Goal: Task Accomplishment & Management: Manage account settings

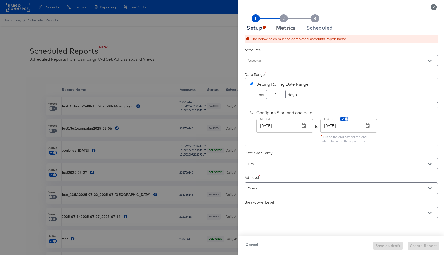
click at [286, 28] on div "Metrics" at bounding box center [286, 28] width 20 height 4
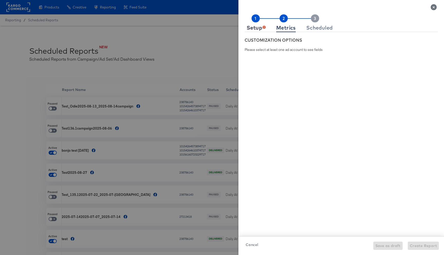
click at [261, 29] on div "Setup" at bounding box center [256, 28] width 19 height 4
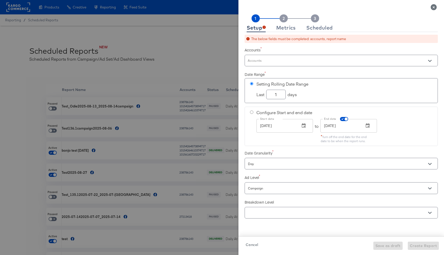
click at [269, 57] on div at bounding box center [341, 61] width 193 height 12
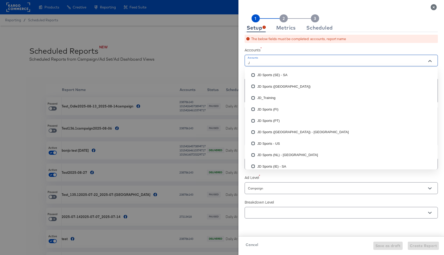
type input "JD"
click at [268, 130] on li "JD Sports ([GEOGRAPHIC_DATA]) - [GEOGRAPHIC_DATA]" at bounding box center [341, 131] width 193 height 11
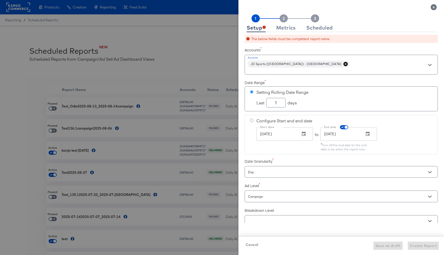
click at [284, 22] on rect at bounding box center [284, 18] width 8 height 8
checkbox input "true"
click at [284, 27] on div "Metrics" at bounding box center [286, 28] width 20 height 4
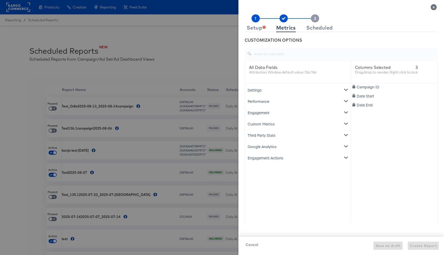
click at [346, 100] on icon "metrics-list" at bounding box center [346, 101] width 4 height 4
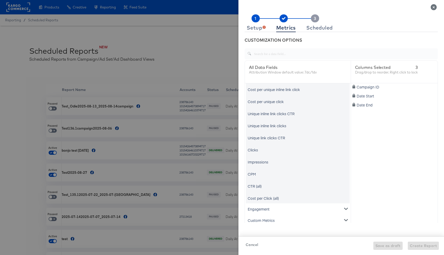
scroll to position [83, 0]
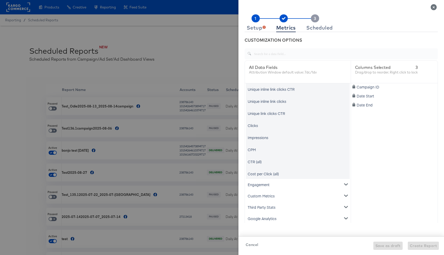
click at [345, 184] on icon "metrics-list" at bounding box center [346, 184] width 4 height 2
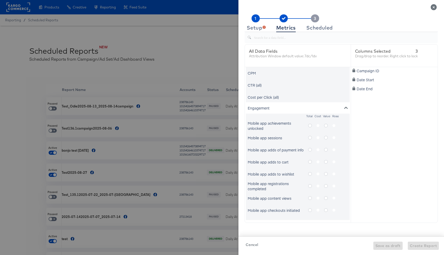
scroll to position [152, 0]
